Goal: Task Accomplishment & Management: Manage account settings

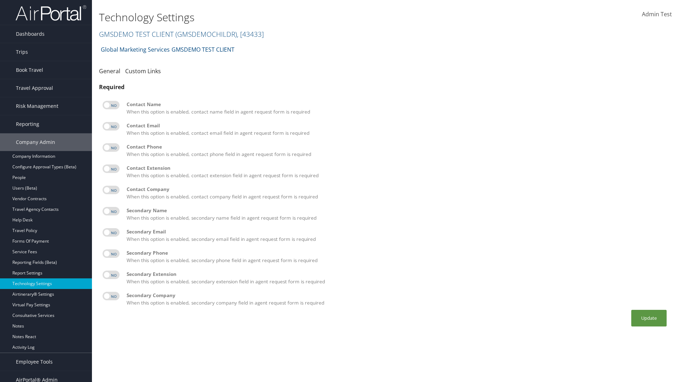
click at [111, 105] on label at bounding box center [111, 105] width 17 height 8
click at [111, 105] on input "checkbox" at bounding box center [108, 106] width 5 height 5
checkbox input "true"
click at [111, 126] on label at bounding box center [111, 126] width 17 height 8
click at [111, 126] on input "checkbox" at bounding box center [108, 127] width 5 height 5
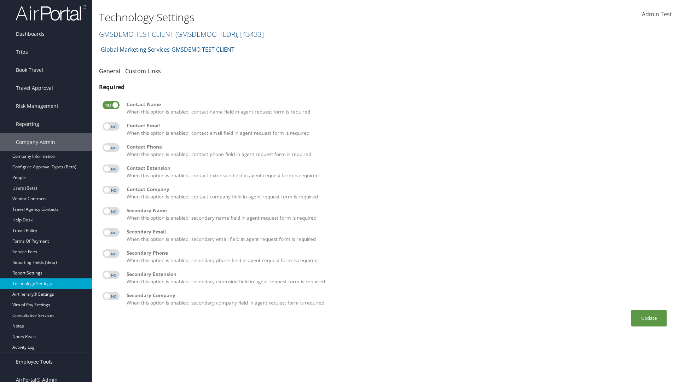
checkbox input "true"
click at [111, 148] on label at bounding box center [111, 147] width 17 height 8
click at [111, 148] on input "checkbox" at bounding box center [108, 149] width 5 height 5
checkbox input "true"
click at [111, 169] on label at bounding box center [111, 169] width 17 height 8
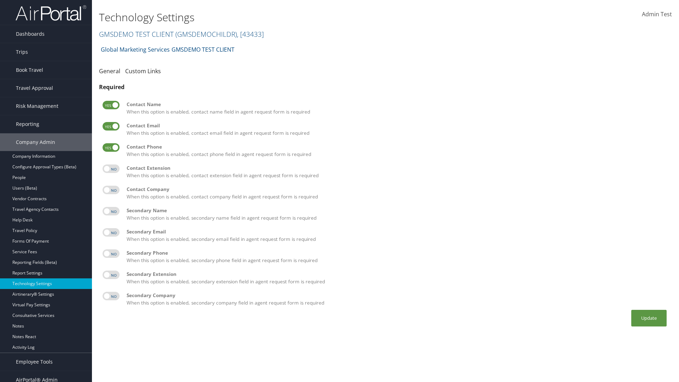
click at [111, 169] on input "checkbox" at bounding box center [108, 170] width 5 height 5
checkbox input "true"
click at [111, 190] on label at bounding box center [111, 190] width 17 height 8
click at [111, 190] on input "checkbox" at bounding box center [108, 191] width 5 height 5
checkbox input "true"
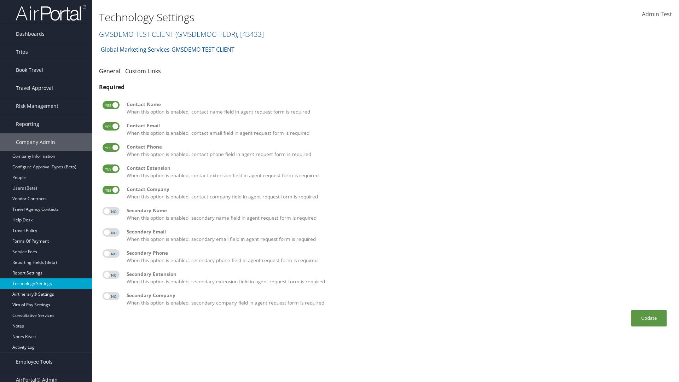
click at [111, 211] on label at bounding box center [111, 211] width 17 height 8
click at [111, 211] on input "checkbox" at bounding box center [108, 212] width 5 height 5
checkbox input "true"
click at [111, 233] on label at bounding box center [111, 232] width 17 height 8
click at [111, 233] on input "checkbox" at bounding box center [108, 233] width 5 height 5
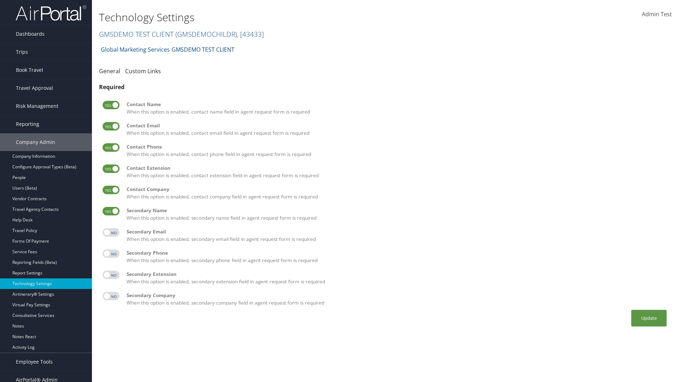
checkbox input "true"
click at [111, 254] on label at bounding box center [111, 253] width 17 height 8
click at [111, 254] on input "checkbox" at bounding box center [108, 255] width 5 height 5
checkbox input "true"
click at [111, 275] on label at bounding box center [111, 275] width 17 height 8
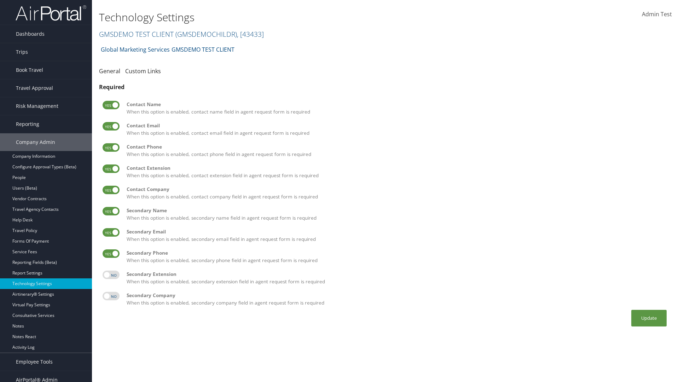
click at [111, 275] on input "checkbox" at bounding box center [108, 276] width 5 height 5
checkbox input "true"
click at [111, 296] on label at bounding box center [111, 296] width 17 height 8
click at [111, 296] on input "checkbox" at bounding box center [108, 297] width 5 height 5
checkbox input "true"
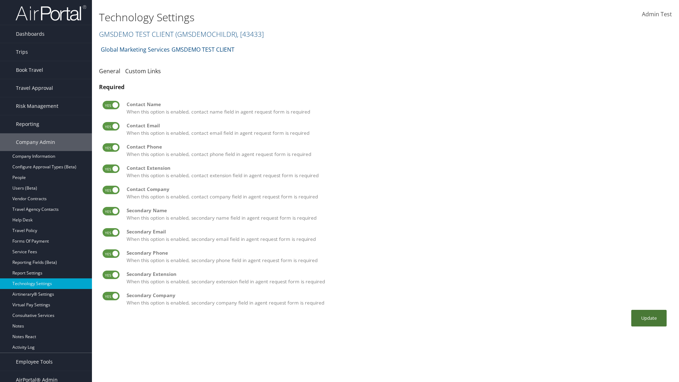
click at [649, 318] on button "Update" at bounding box center [649, 318] width 35 height 17
